Goal: Information Seeking & Learning: Check status

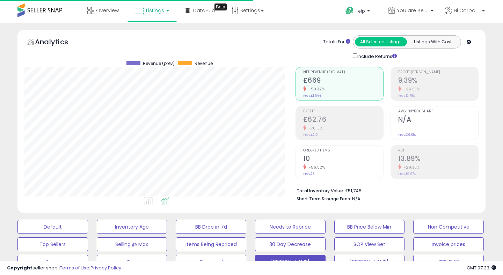
scroll to position [0, 388]
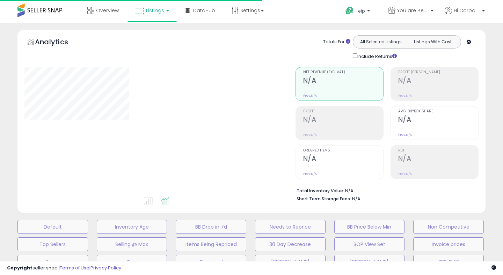
type input "**********"
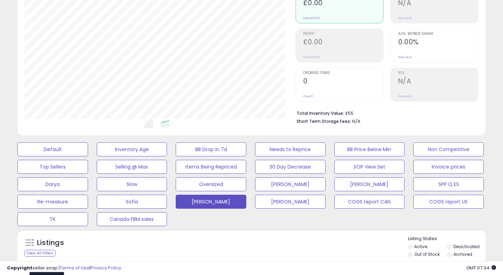
scroll to position [113, 0]
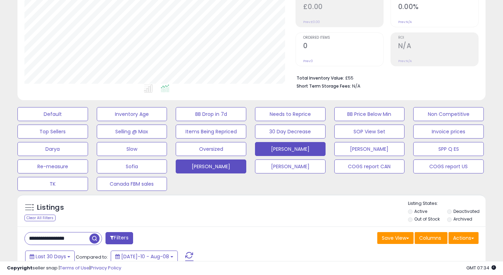
click at [285, 147] on button "[PERSON_NAME]" at bounding box center [290, 149] width 71 height 14
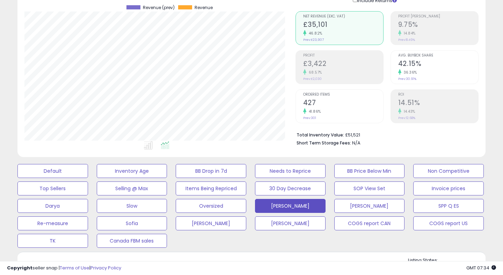
scroll to position [27, 0]
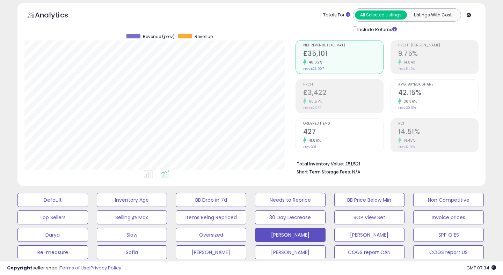
click at [310, 128] on h2 "427" at bounding box center [343, 132] width 80 height 9
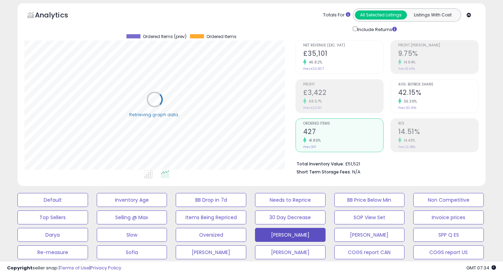
scroll to position [143, 271]
click at [332, 59] on div "46.82%" at bounding box center [343, 62] width 80 height 7
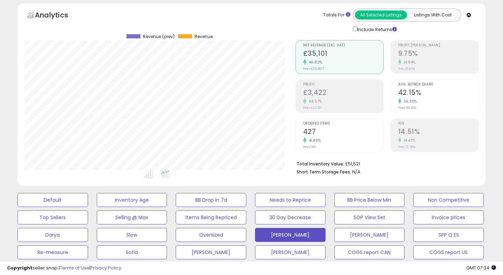
click at [415, 139] on small "14.43%" at bounding box center [409, 140] width 14 height 5
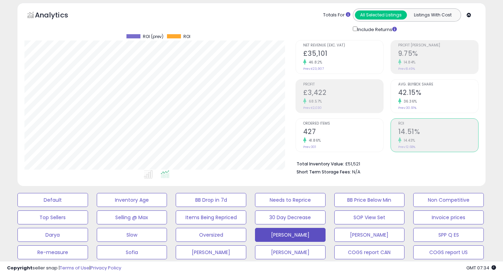
click at [364, 92] on h2 "£3,422" at bounding box center [343, 93] width 80 height 9
click at [312, 132] on h2 "427" at bounding box center [343, 132] width 80 height 9
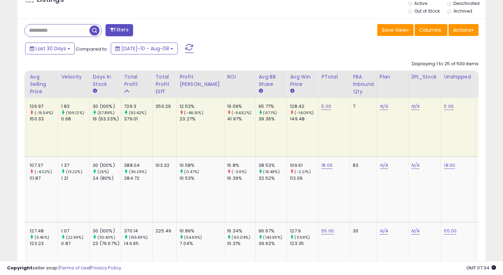
scroll to position [0, 0]
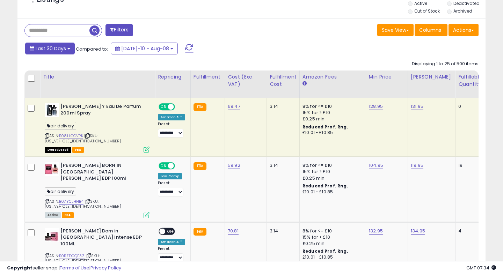
click at [55, 48] on span "Last 30 Days" at bounding box center [51, 48] width 30 height 7
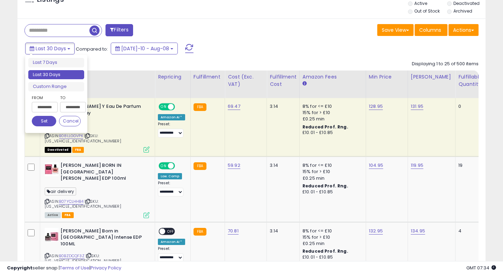
click at [43, 103] on input "**********" at bounding box center [45, 107] width 26 height 10
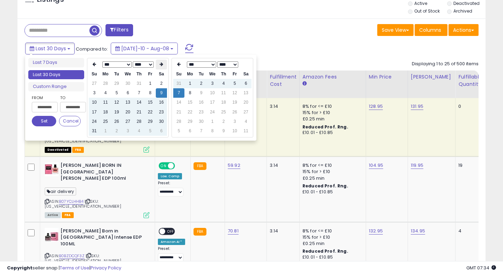
click at [160, 66] on icon at bounding box center [161, 64] width 3 height 4
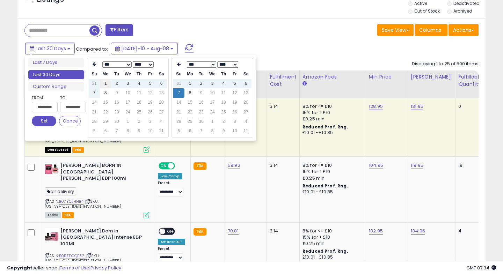
click at [105, 84] on td "1" at bounding box center [105, 83] width 11 height 9
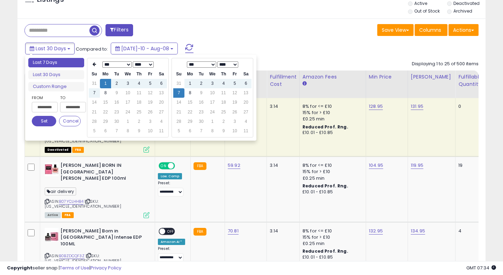
type input "**********"
click at [49, 119] on button "Set" at bounding box center [44, 121] width 24 height 10
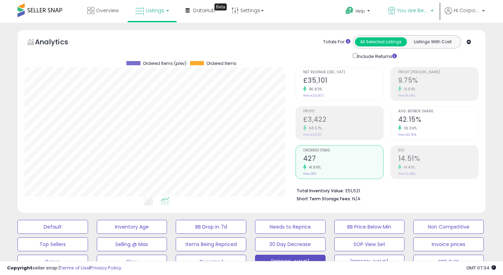
click at [403, 9] on span "You are Beautiful ([GEOGRAPHIC_DATA])" at bounding box center [412, 10] width 31 height 7
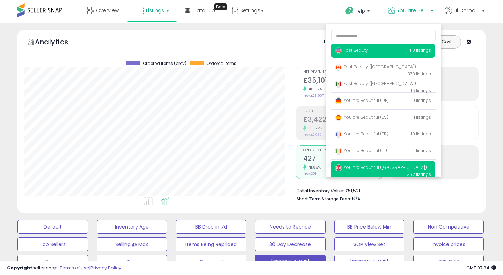
click at [355, 55] on p "Fast Beauty 413 listings" at bounding box center [383, 51] width 103 height 14
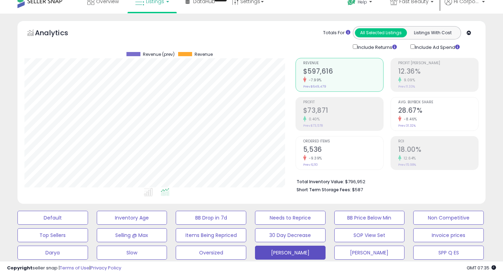
scroll to position [13, 0]
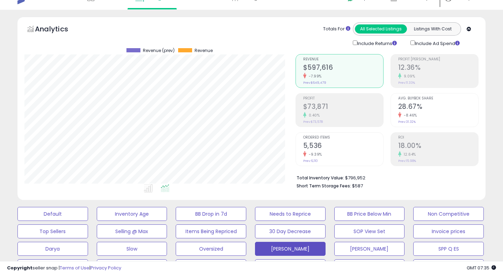
click at [428, 148] on h2 "18.00%" at bounding box center [438, 146] width 80 height 9
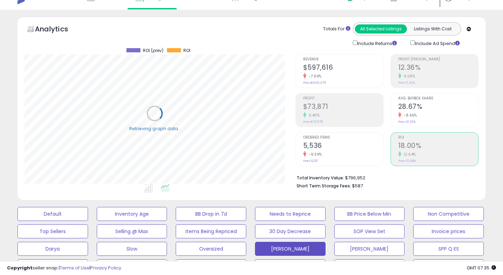
scroll to position [143, 271]
click at [325, 106] on h2 "$73,871" at bounding box center [343, 107] width 80 height 9
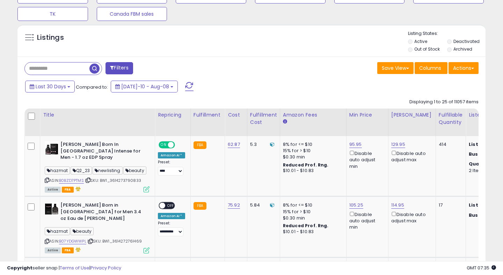
scroll to position [248, 0]
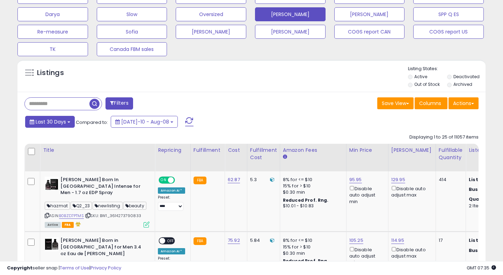
click at [54, 121] on span "Last 30 Days" at bounding box center [51, 121] width 30 height 7
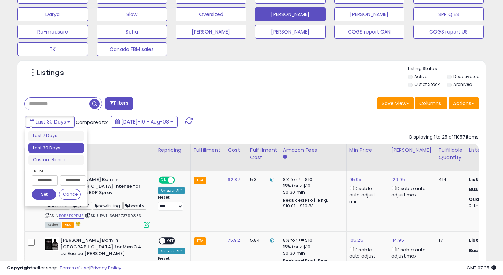
click at [50, 178] on input "**********" at bounding box center [45, 180] width 26 height 10
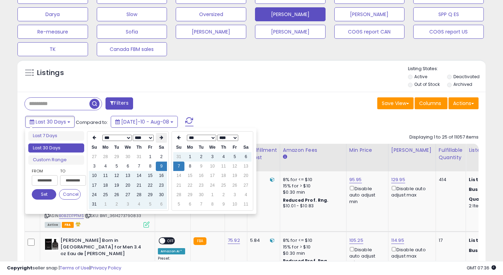
click at [158, 136] on th at bounding box center [161, 138] width 11 height 10
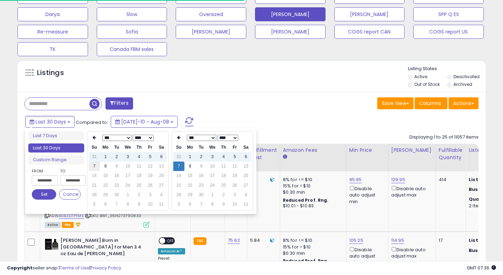
click at [95, 167] on td "7" at bounding box center [94, 166] width 11 height 9
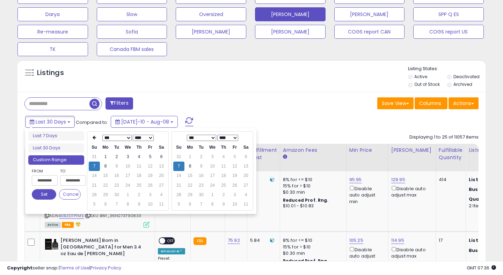
type input "**********"
click at [190, 167] on td "8" at bounding box center [190, 166] width 11 height 9
click at [45, 196] on button "Set" at bounding box center [44, 194] width 24 height 10
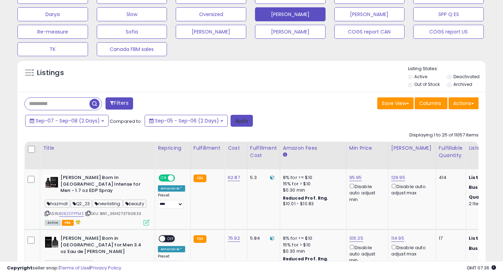
click at [240, 122] on button "Apply" at bounding box center [242, 121] width 22 height 12
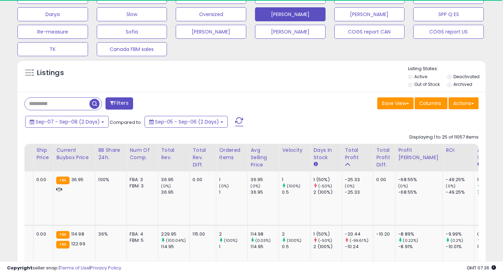
scroll to position [143, 271]
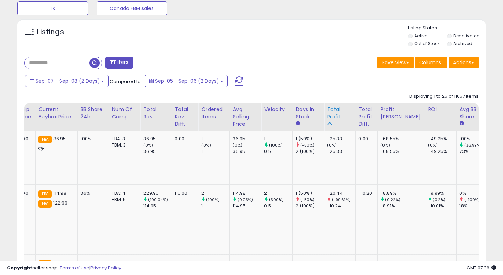
click at [327, 108] on div "Total Profit" at bounding box center [340, 113] width 26 height 15
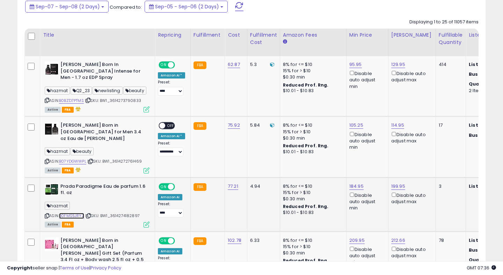
click at [72, 213] on link "B0FMS5JRYZ" at bounding box center [71, 216] width 25 height 6
click at [68, 98] on link "B0BZD7PTMS" at bounding box center [71, 101] width 25 height 6
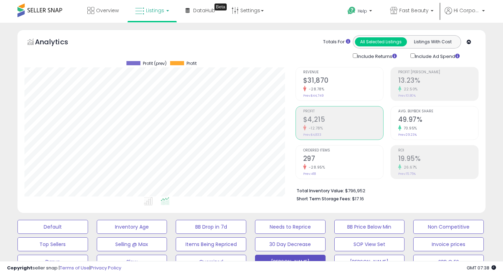
click at [321, 87] on small "-28.78%" at bounding box center [316, 89] width 18 height 5
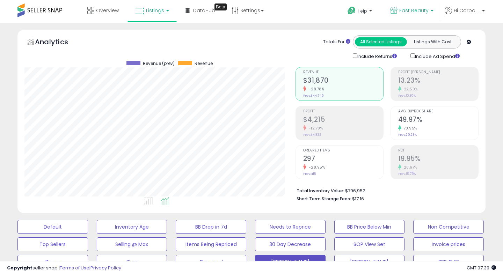
click at [402, 10] on span "Fast Beauty" at bounding box center [413, 10] width 29 height 7
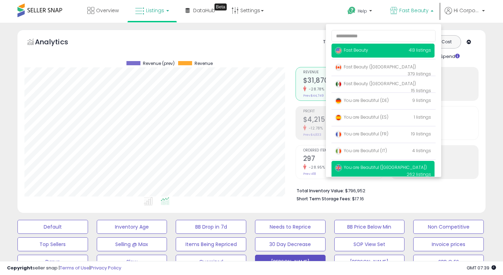
click at [359, 166] on span "You are Beautiful ([GEOGRAPHIC_DATA])" at bounding box center [381, 168] width 92 height 6
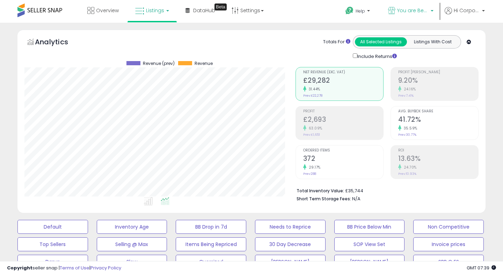
scroll to position [143, 271]
click at [403, 8] on span "You are Beautiful ([GEOGRAPHIC_DATA])" at bounding box center [412, 10] width 31 height 7
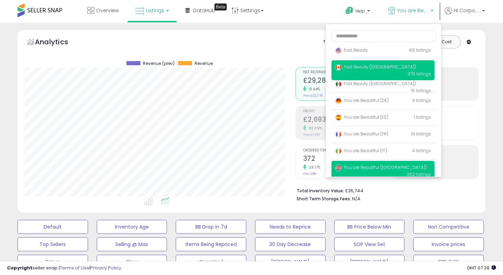
click at [376, 67] on span "Fast Beauty ([GEOGRAPHIC_DATA])" at bounding box center [375, 67] width 81 height 6
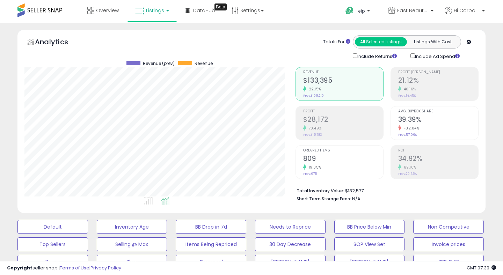
scroll to position [143, 271]
click at [333, 127] on div "78.49%" at bounding box center [343, 128] width 80 height 7
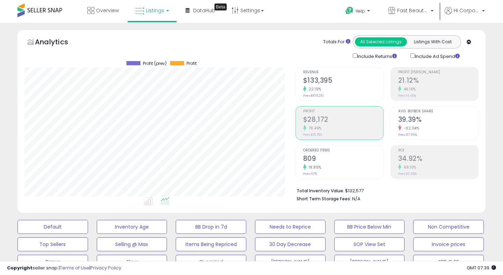
click at [319, 80] on h2 "$133,395" at bounding box center [343, 81] width 80 height 9
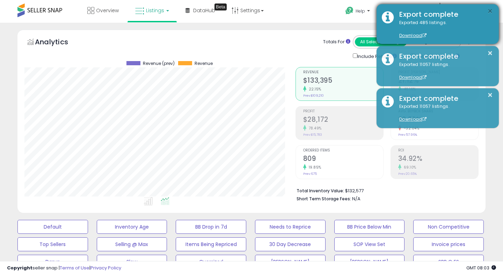
click at [489, 11] on button "×" at bounding box center [491, 11] width 6 height 9
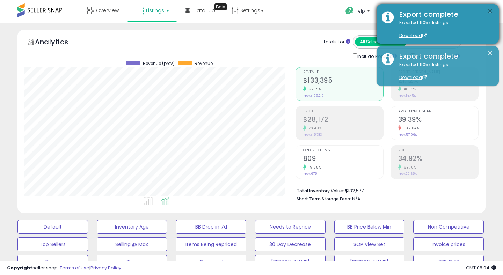
click at [491, 11] on button "×" at bounding box center [491, 11] width 6 height 9
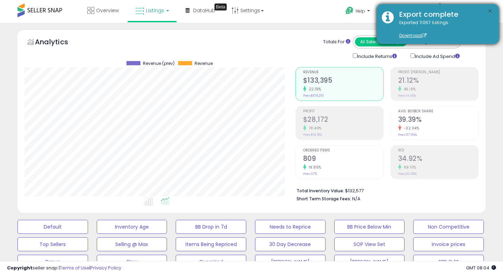
click at [490, 13] on button "×" at bounding box center [491, 11] width 6 height 9
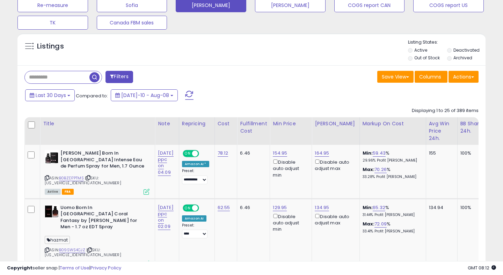
scroll to position [293, 0]
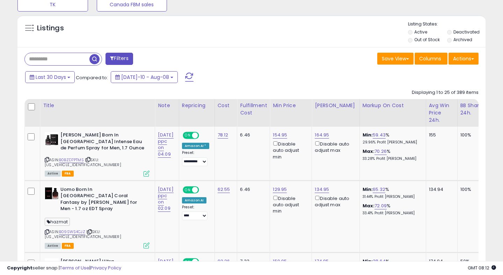
click at [73, 59] on input "text" at bounding box center [57, 59] width 65 height 12
paste input "**********"
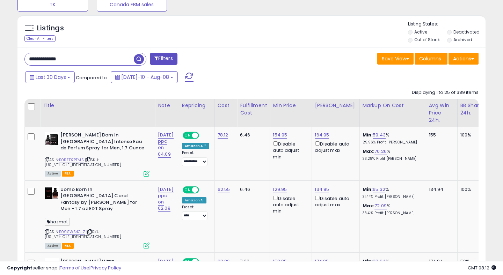
type input "**********"
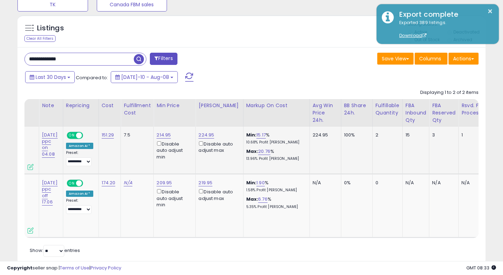
scroll to position [0, 0]
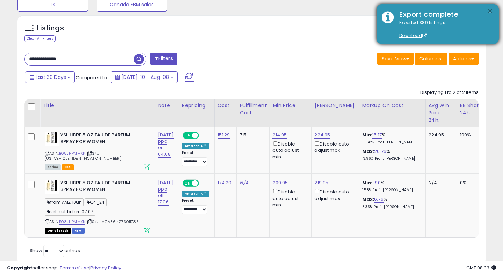
click at [490, 11] on button "×" at bounding box center [491, 11] width 6 height 9
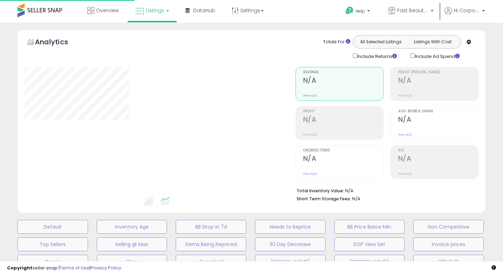
scroll to position [206, 0]
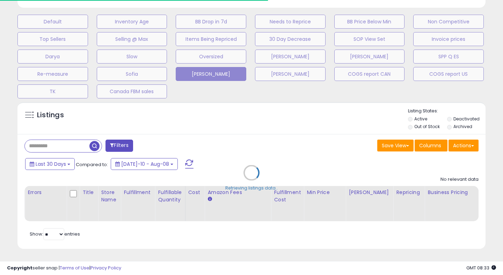
type input "**********"
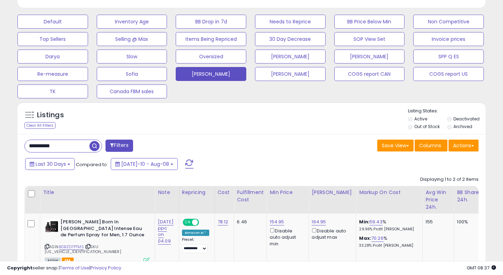
scroll to position [0, 0]
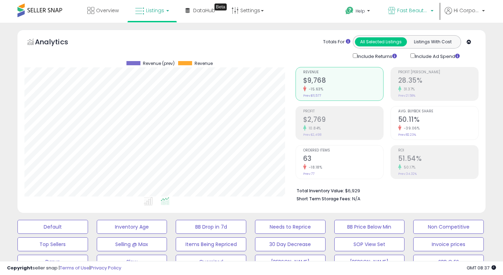
click at [407, 6] on link "Fast Beauty ([GEOGRAPHIC_DATA])" at bounding box center [411, 11] width 56 height 23
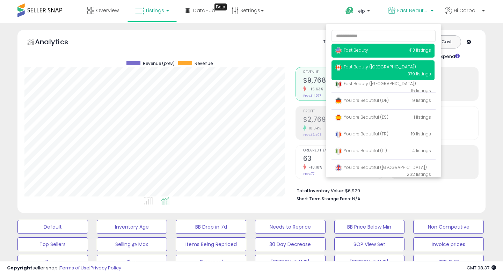
click at [347, 47] on link "Fast Beauty 413 listings" at bounding box center [351, 50] width 33 height 6
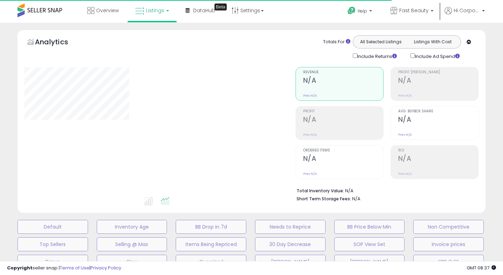
type input "**********"
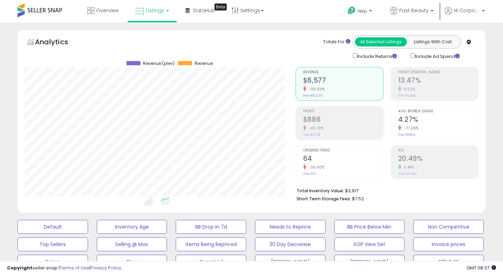
scroll to position [143, 271]
